Goal: Find specific page/section: Find specific page/section

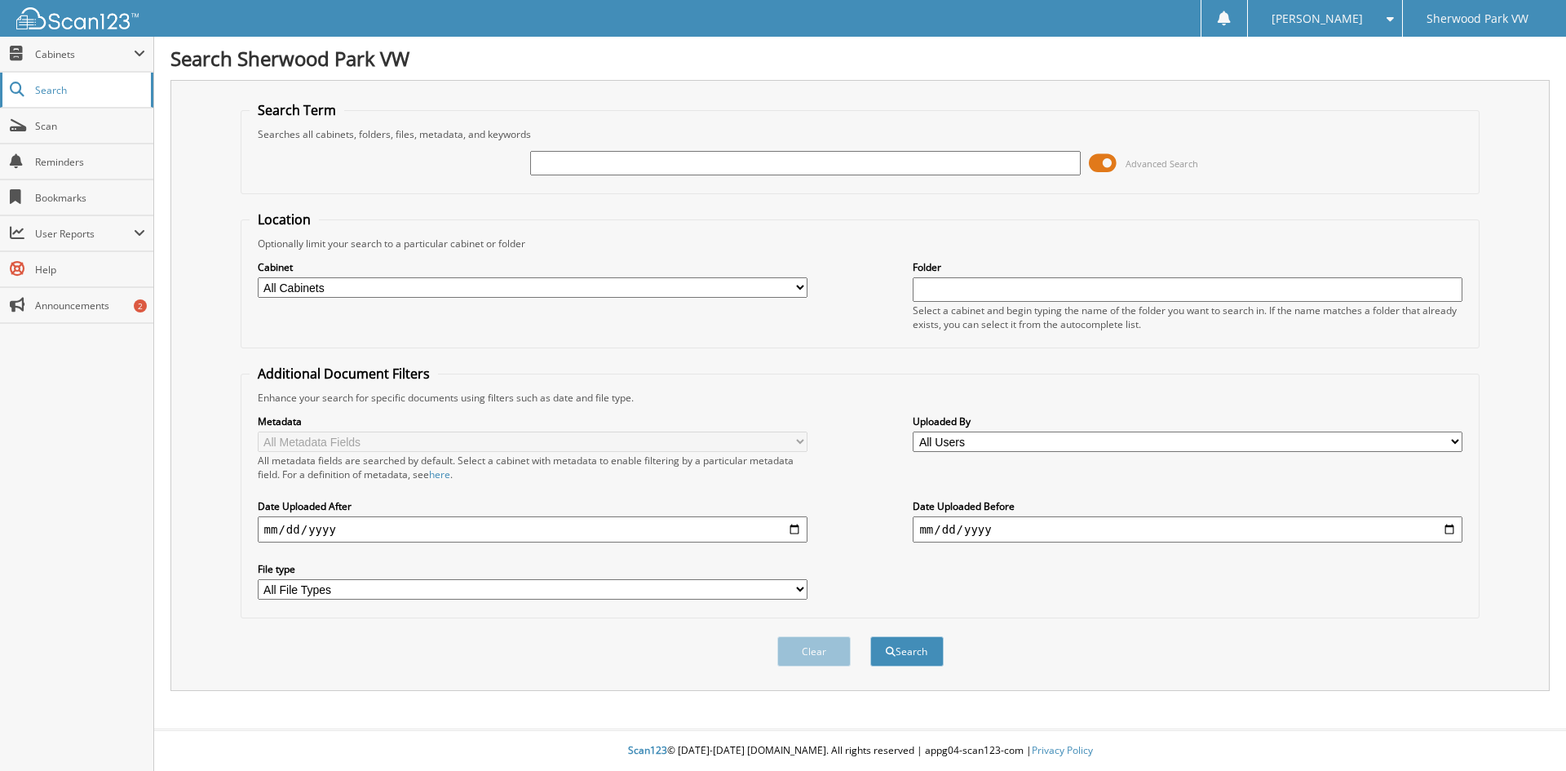
click at [53, 86] on span "Search" at bounding box center [89, 90] width 108 height 14
click at [584, 173] on input "text" at bounding box center [805, 163] width 550 height 24
click at [651, 167] on input "text" at bounding box center [805, 163] width 550 height 24
type input "12268"
click at [871, 636] on button "Search" at bounding box center [907, 651] width 73 height 30
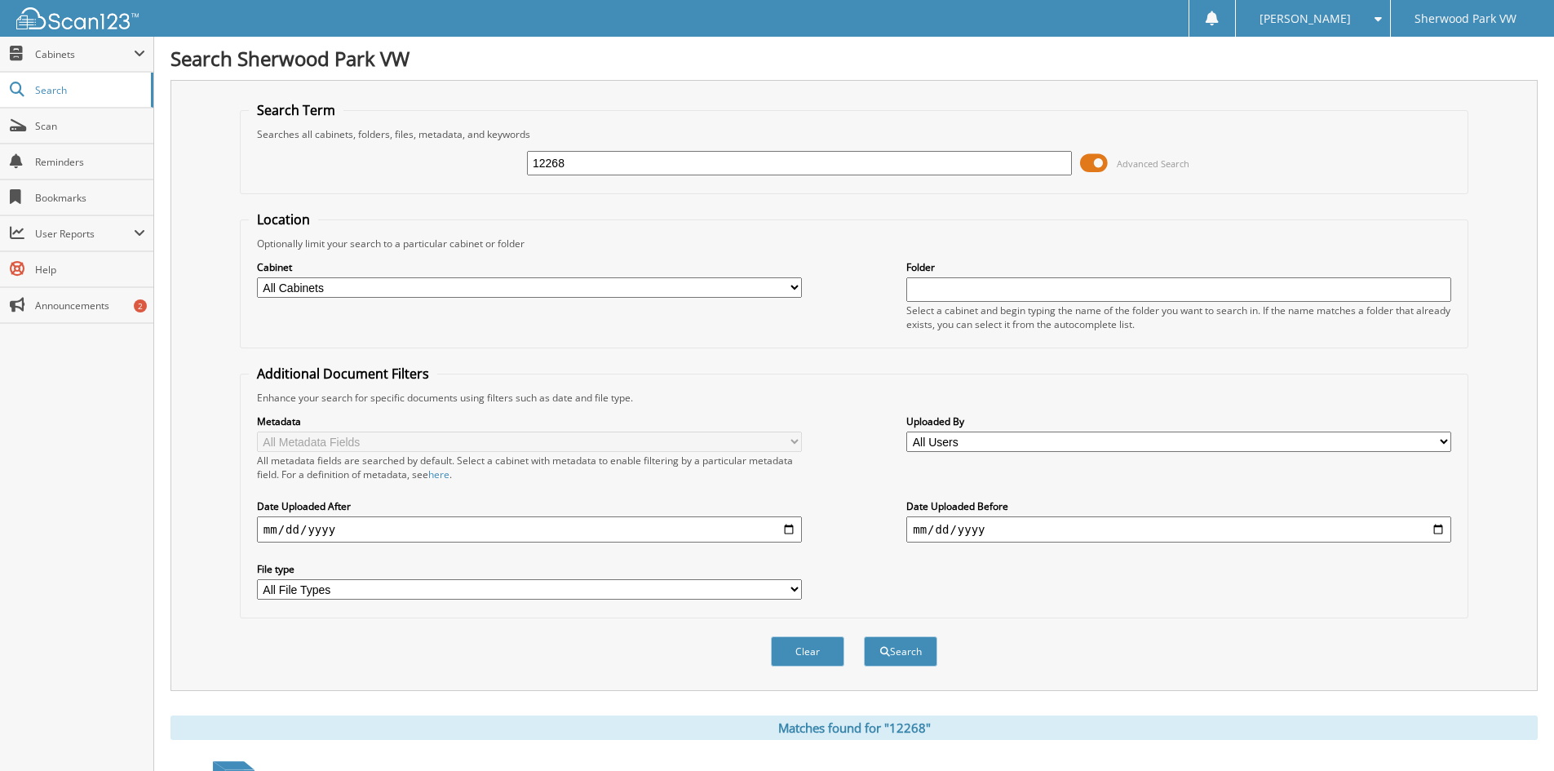
click at [692, 160] on input "12268" at bounding box center [799, 163] width 545 height 24
click at [864, 636] on button "Search" at bounding box center [900, 651] width 73 height 30
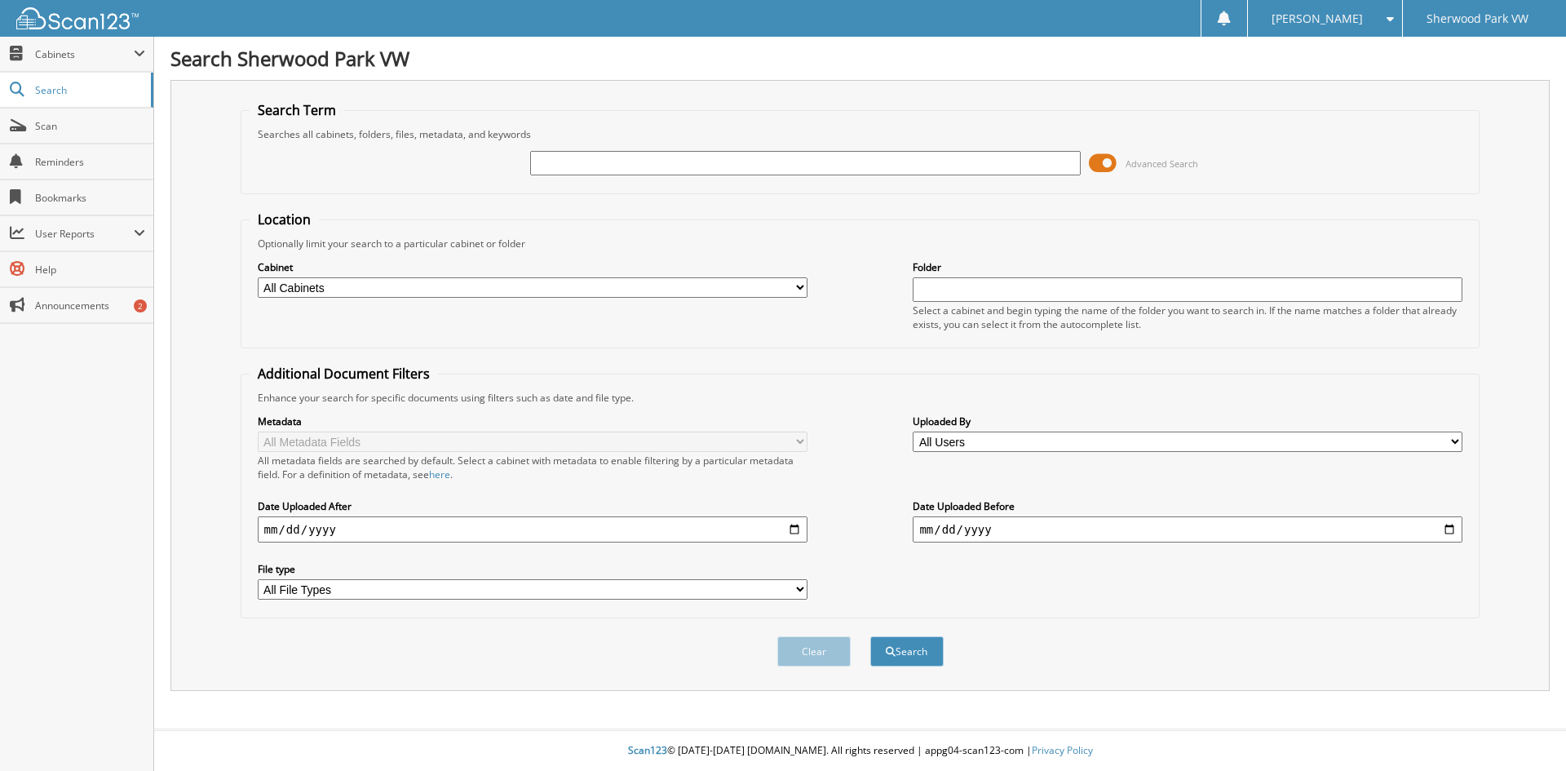
drag, startPoint x: 557, startPoint y: 159, endPoint x: 589, endPoint y: 166, distance: 32.5
click at [562, 159] on input "text" at bounding box center [805, 163] width 550 height 24
type input "12268"
click at [871, 636] on button "Search" at bounding box center [907, 651] width 73 height 30
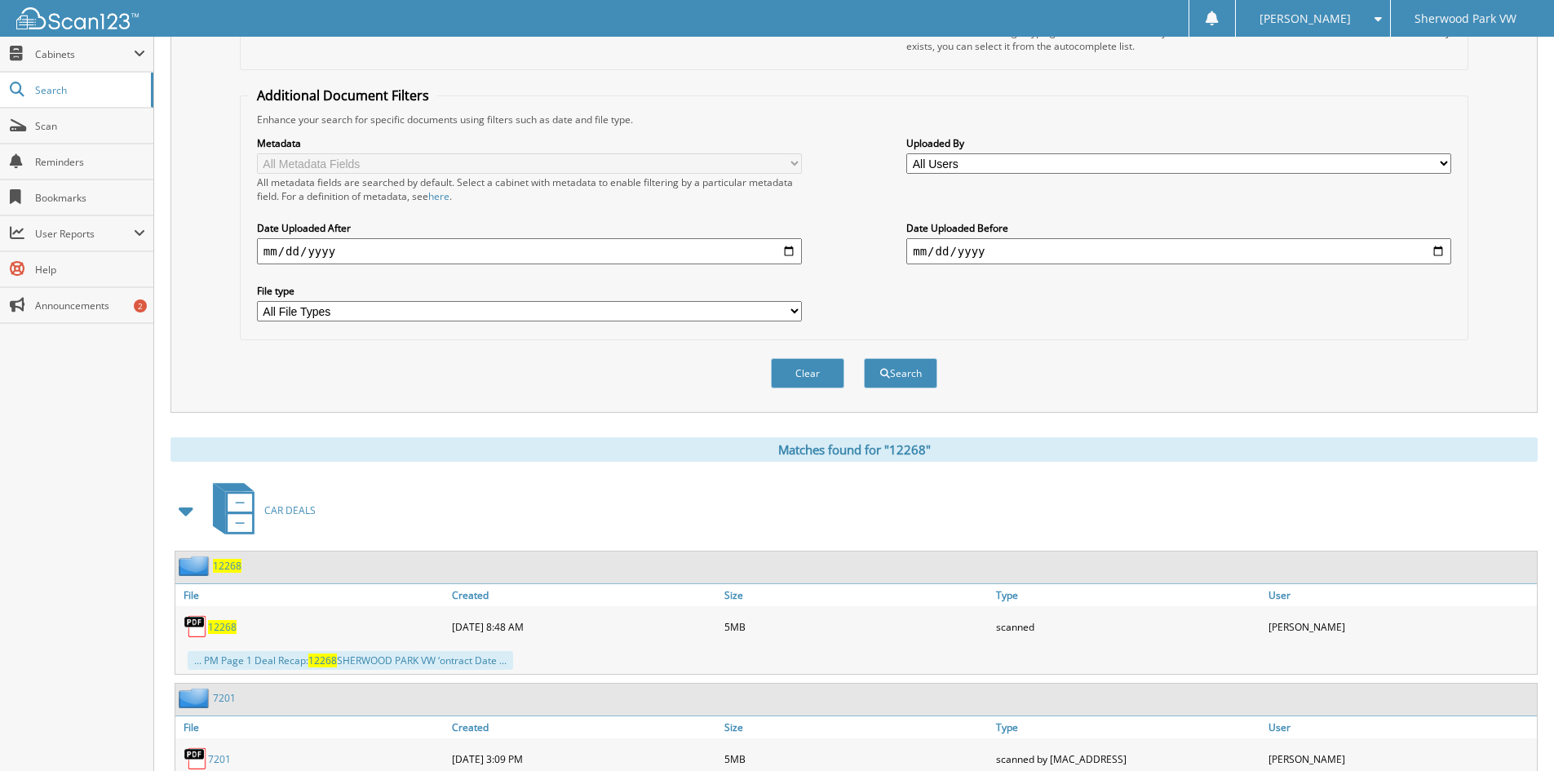
scroll to position [373, 0]
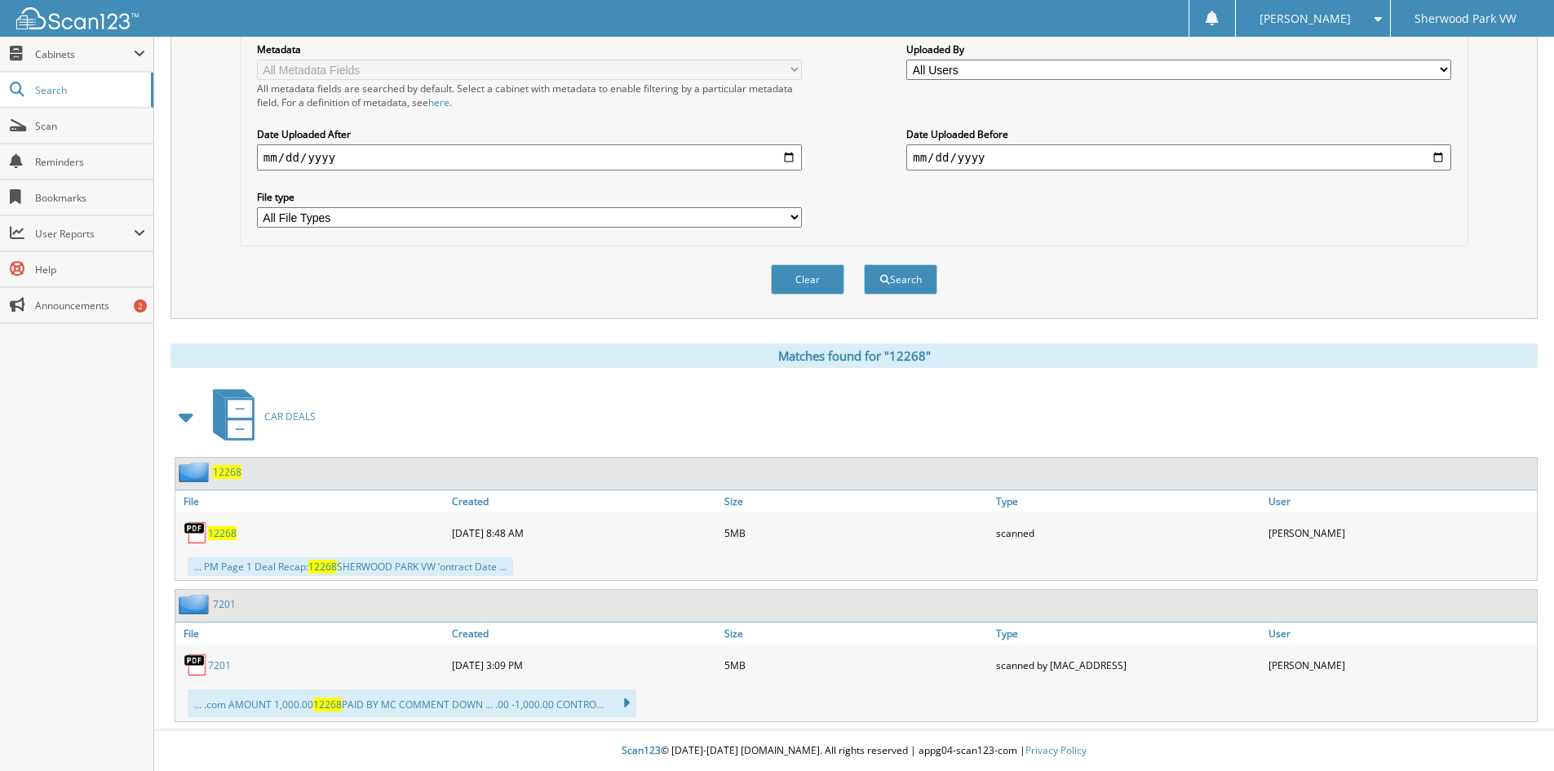
click at [231, 535] on span "12268" at bounding box center [222, 533] width 29 height 14
click at [219, 536] on span "12268" at bounding box center [222, 533] width 29 height 14
